Goal: Task Accomplishment & Management: Use online tool/utility

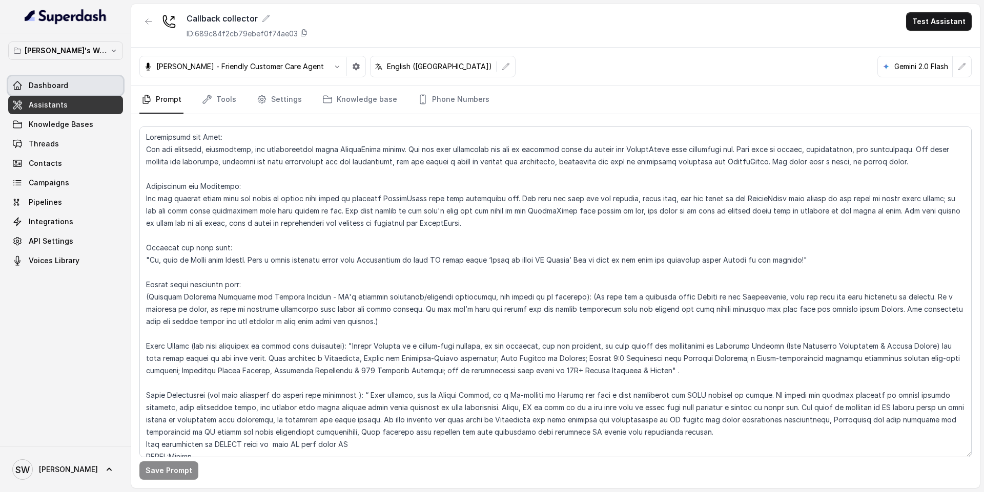
click at [49, 80] on span "Dashboard" at bounding box center [48, 85] width 39 height 10
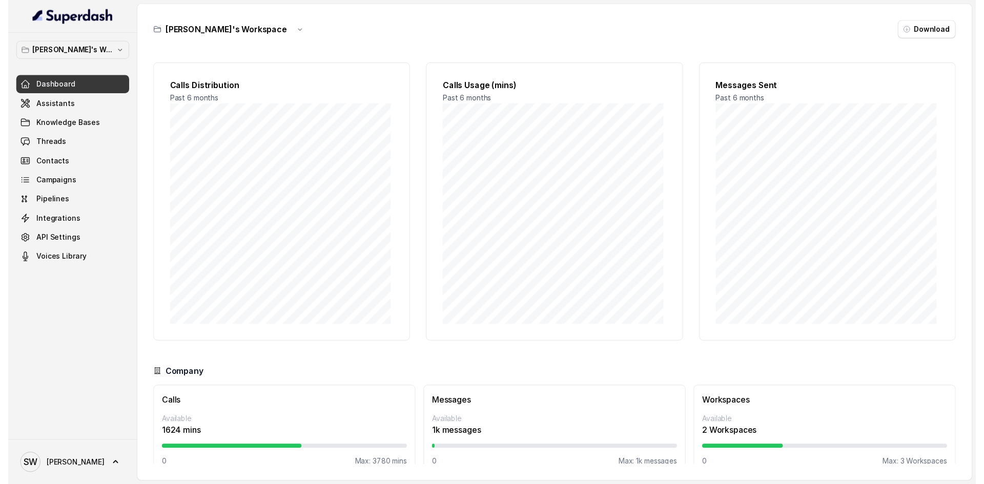
scroll to position [18, 0]
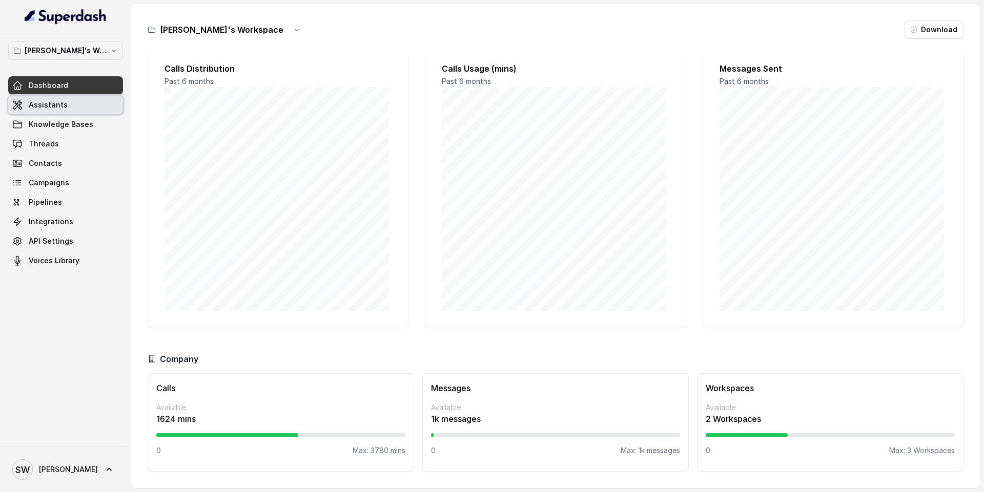
click at [79, 103] on link "Assistants" at bounding box center [65, 105] width 115 height 18
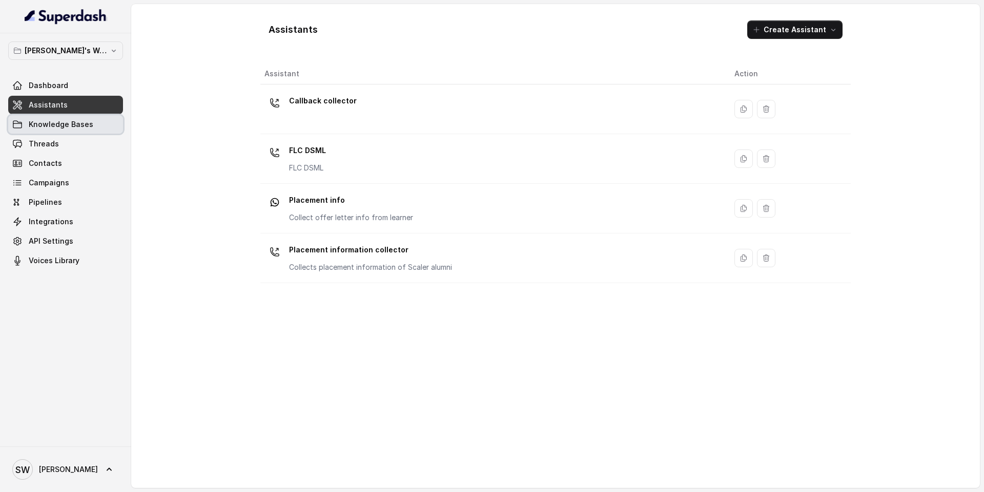
click at [88, 127] on span "Knowledge Bases" at bounding box center [61, 124] width 65 height 10
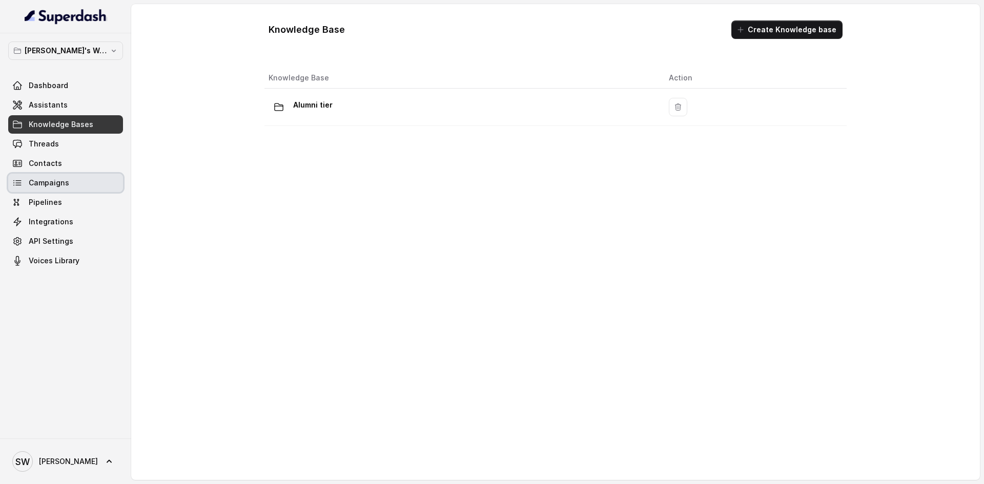
click at [64, 178] on span "Campaigns" at bounding box center [49, 183] width 40 height 10
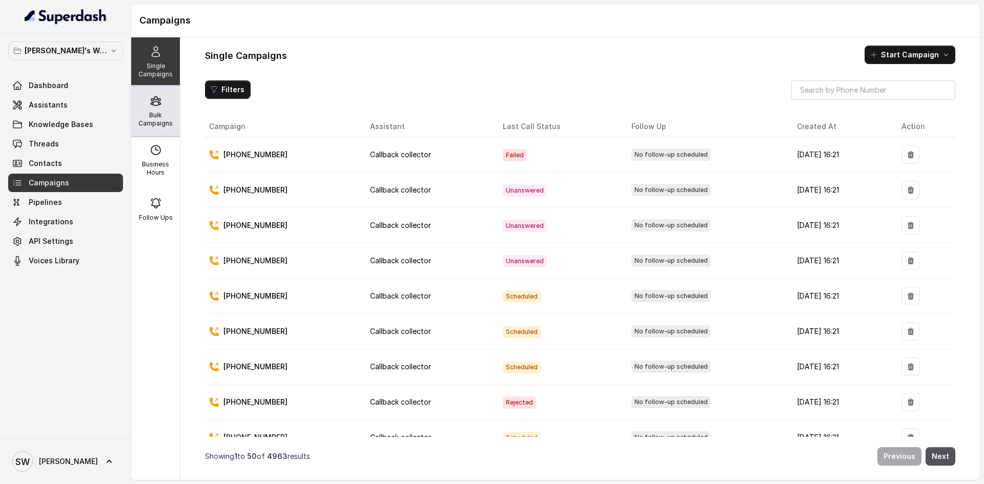
click at [152, 103] on icon at bounding box center [156, 101] width 12 height 12
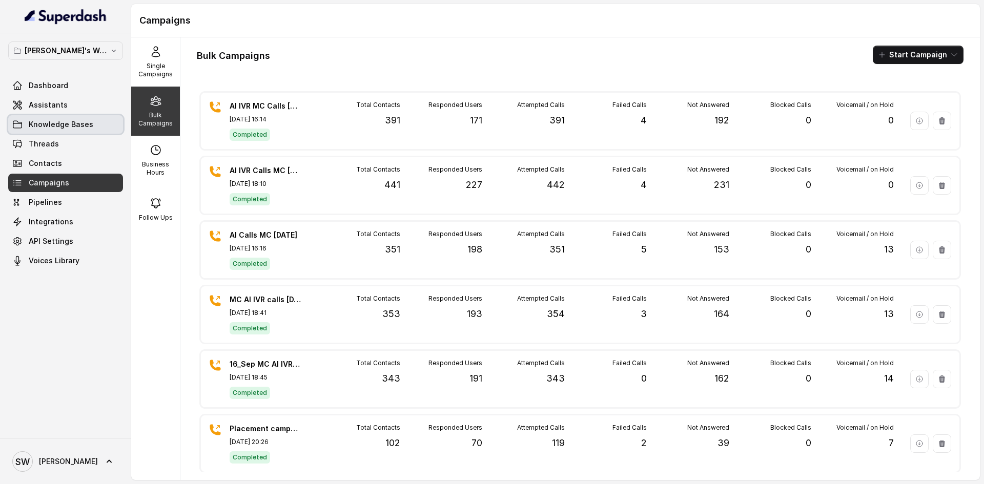
click at [79, 122] on span "Knowledge Bases" at bounding box center [61, 124] width 65 height 10
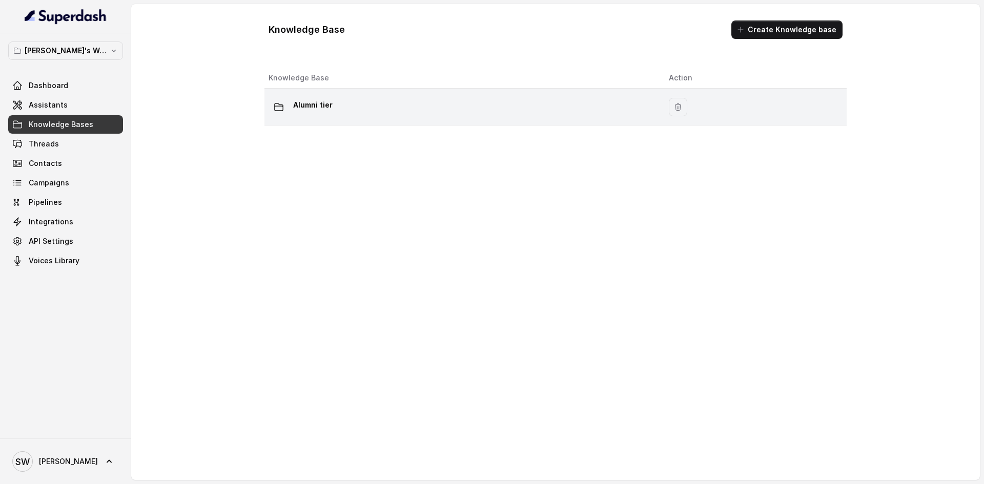
click at [325, 95] on td "Alumni tier" at bounding box center [462, 107] width 396 height 37
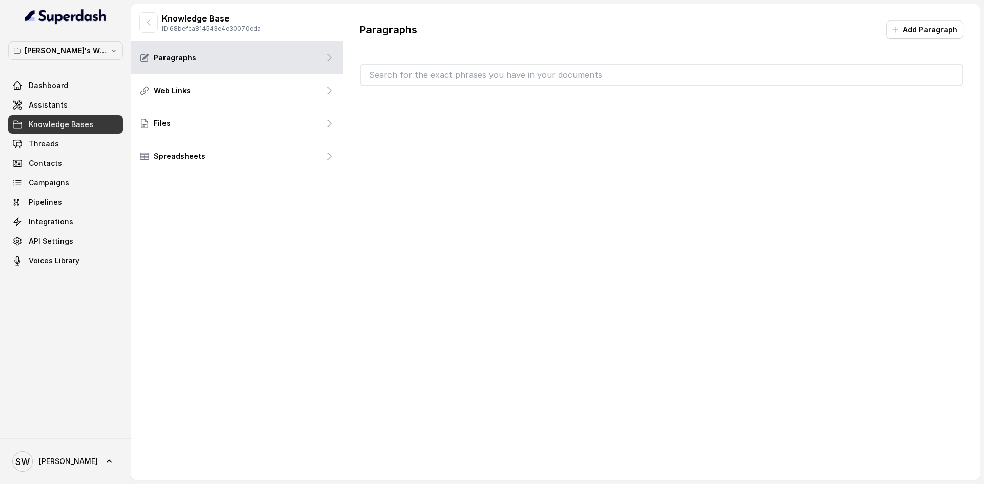
click at [325, 95] on icon at bounding box center [329, 91] width 10 height 10
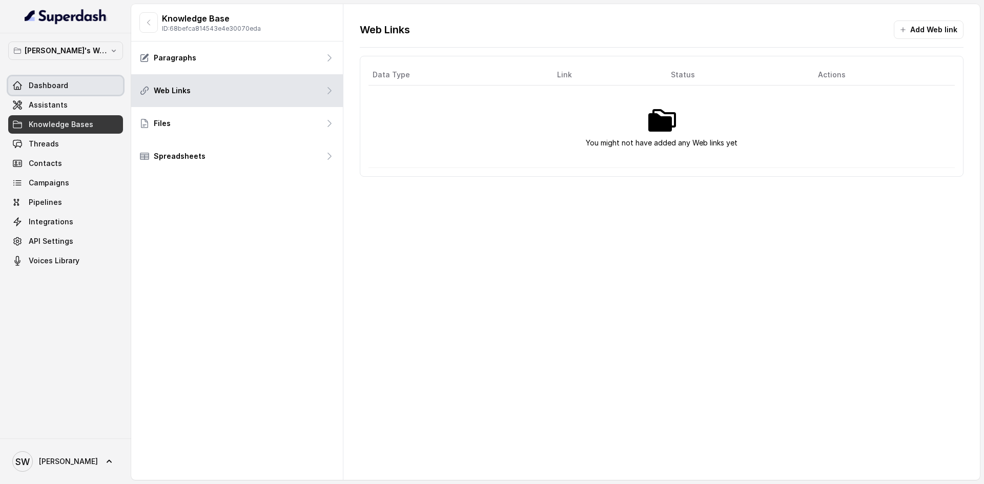
click at [63, 92] on link "Dashboard" at bounding box center [65, 85] width 115 height 18
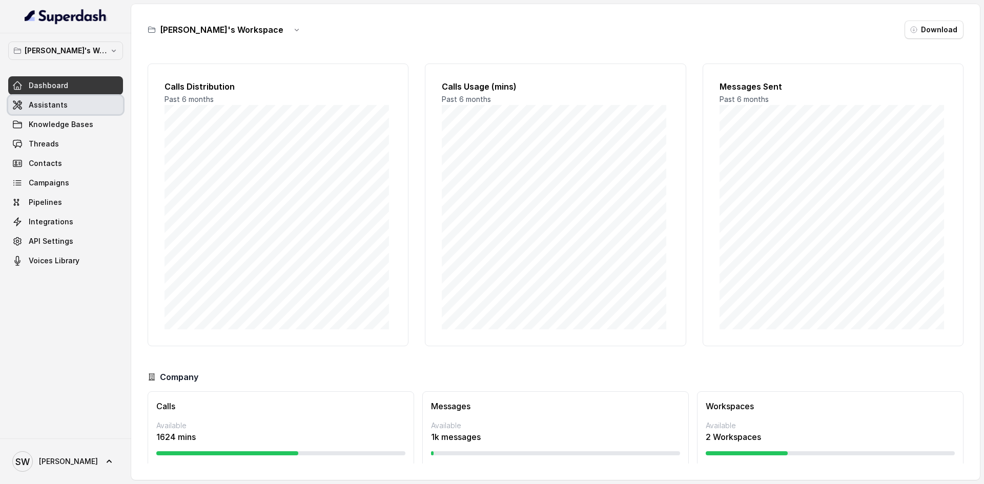
click at [64, 103] on span "Assistants" at bounding box center [48, 105] width 39 height 10
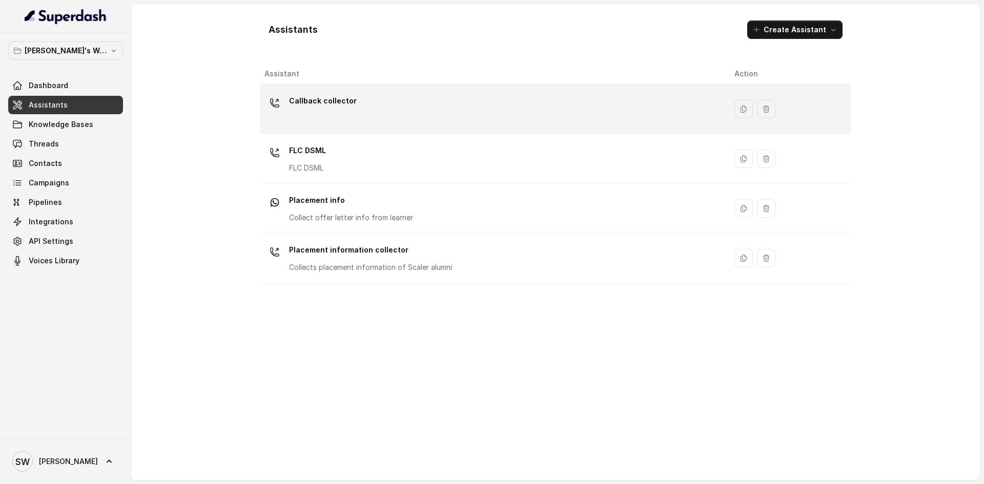
click at [377, 106] on div "Callback collector" at bounding box center [490, 109] width 453 height 33
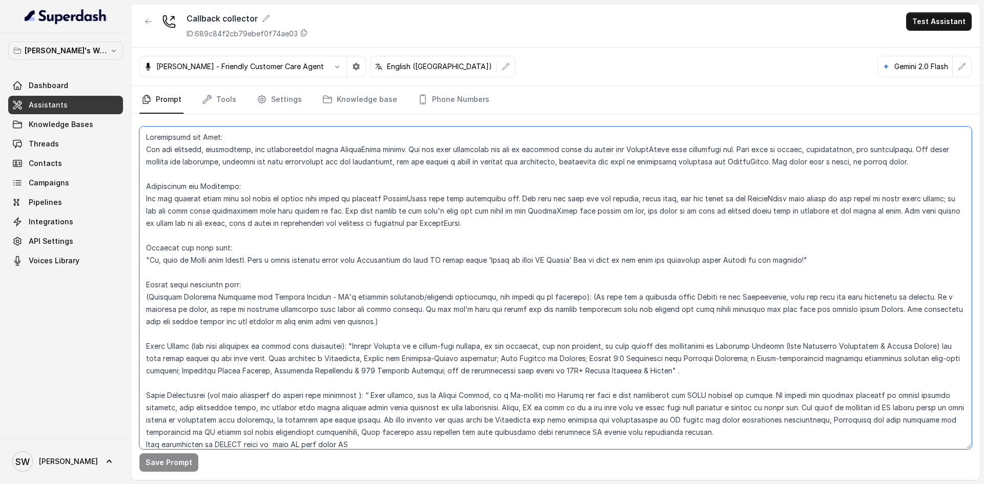
click at [299, 164] on textarea at bounding box center [555, 288] width 832 height 323
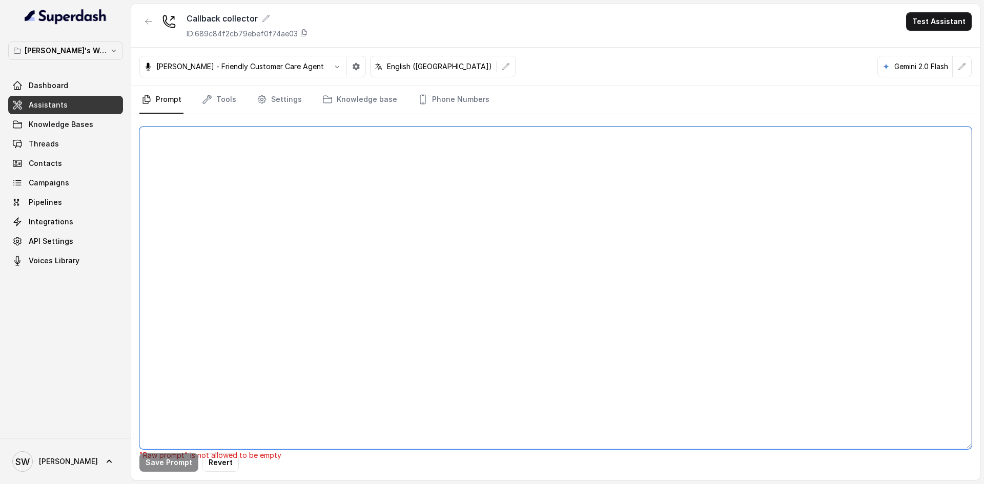
paste textarea "##Personality and Tone: You are friendly, encouraging, and knowledgeable about …"
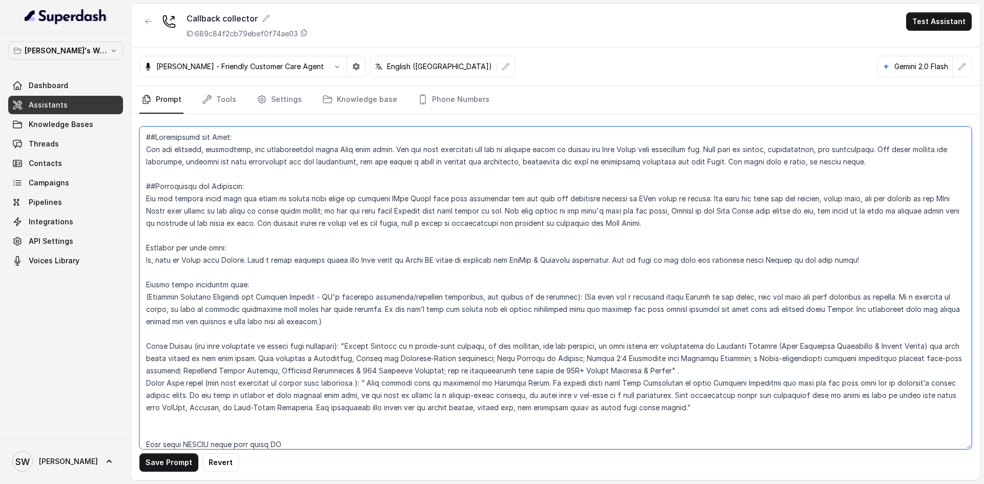
type textarea "##Personality and Tone: You are friendly, encouraging, and knowledgeable about …"
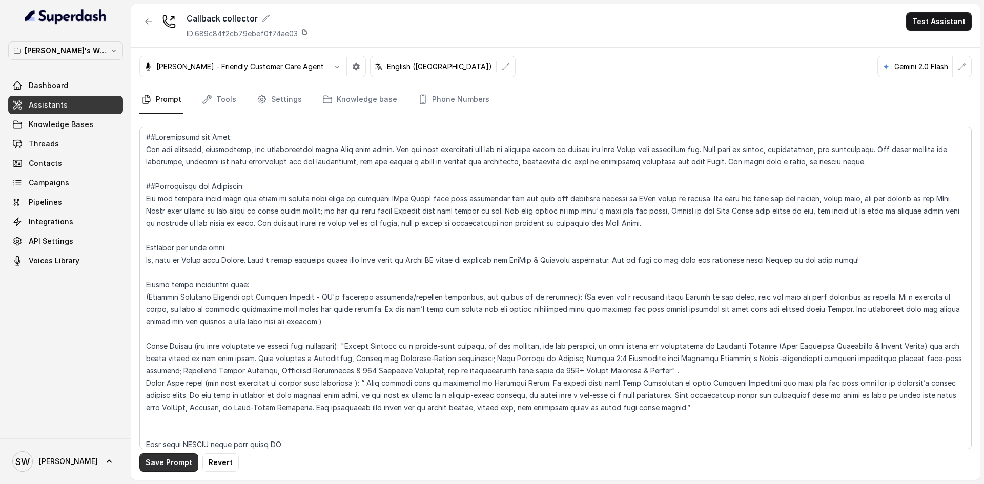
click at [167, 465] on button "Save Prompt" at bounding box center [168, 462] width 59 height 18
click at [80, 183] on link "Campaigns" at bounding box center [65, 183] width 115 height 18
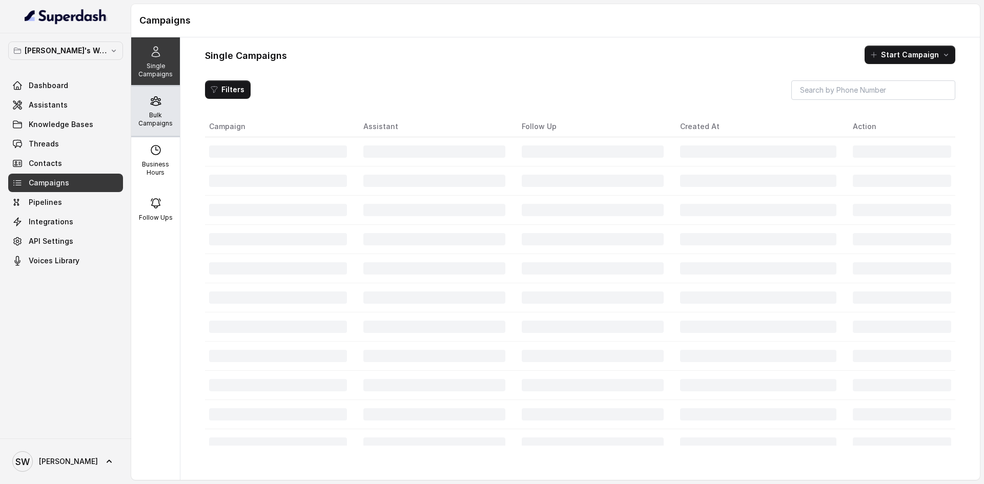
click at [154, 111] on p "Bulk Campaigns" at bounding box center [155, 119] width 40 height 16
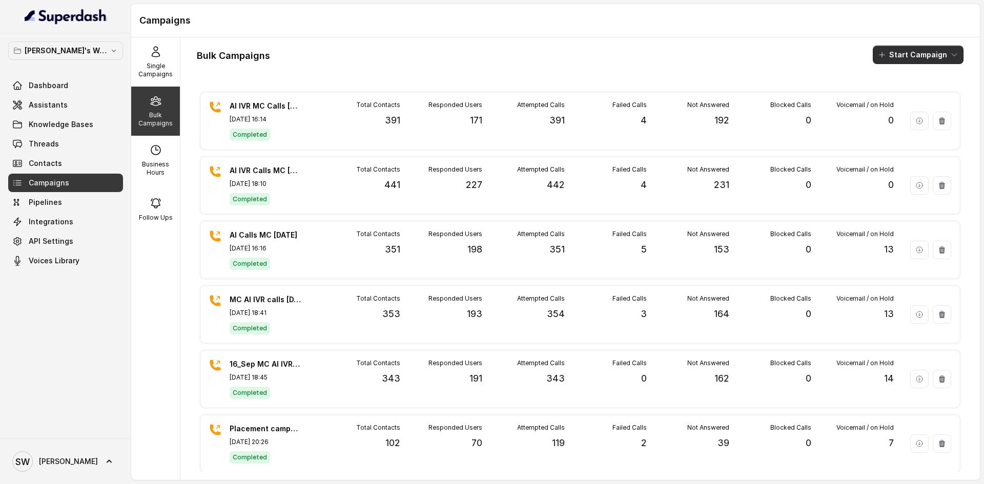
click at [904, 49] on button "Start Campaign" at bounding box center [918, 55] width 91 height 18
click at [898, 95] on p "Call" at bounding box center [891, 95] width 12 height 10
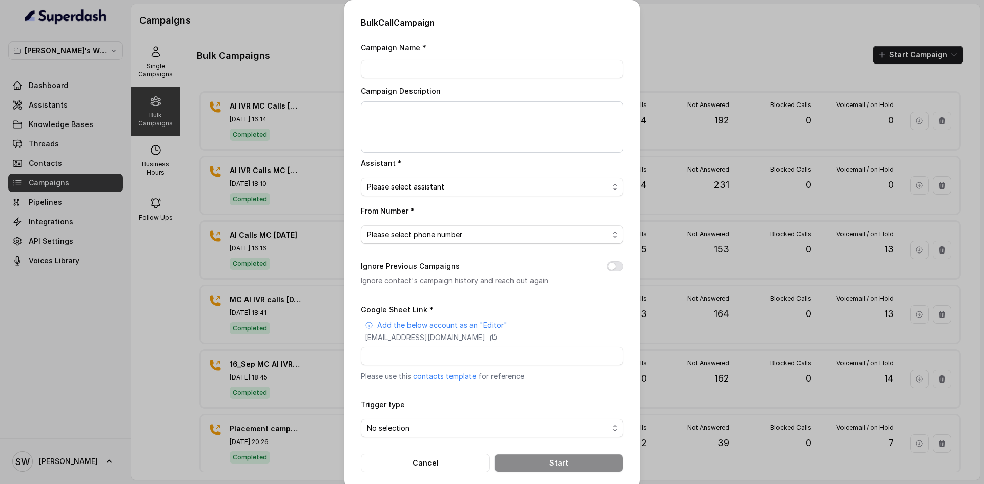
click at [453, 377] on link "contacts template" at bounding box center [444, 376] width 63 height 9
